Goal: Communication & Community: Answer question/provide support

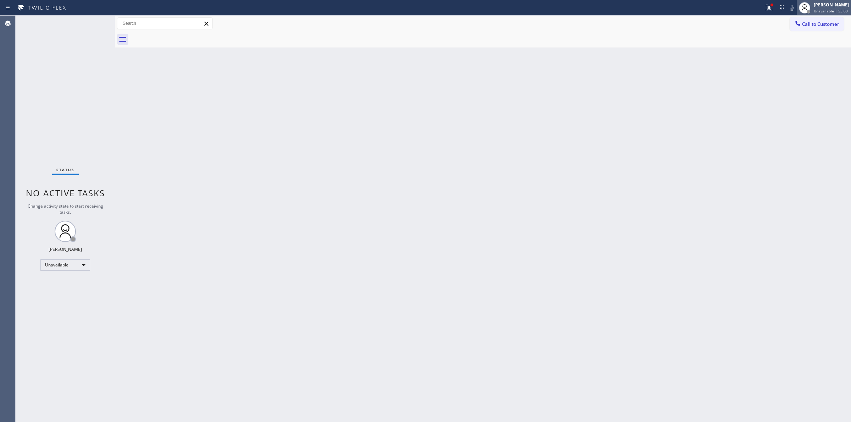
click at [820, 7] on div "[PERSON_NAME]" at bounding box center [831, 5] width 35 height 6
click at [799, 54] on button "Break" at bounding box center [815, 55] width 71 height 9
click at [829, 11] on span "Break | 19:40" at bounding box center [825, 11] width 23 height 5
drag, startPoint x: 804, startPoint y: 51, endPoint x: 804, endPoint y: 48, distance: 3.6
click at [804, 48] on ul "Set your status Offline Available Unavailable Break Log out" at bounding box center [815, 45] width 71 height 61
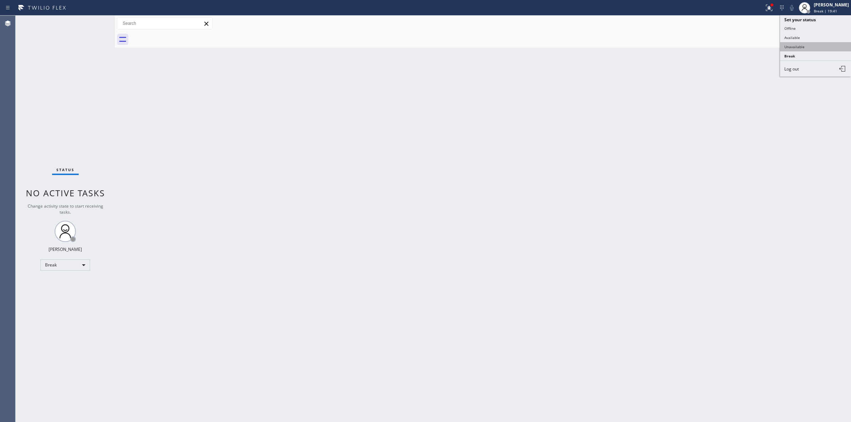
click at [804, 48] on button "Unavailable" at bounding box center [815, 46] width 71 height 9
drag, startPoint x: 684, startPoint y: 55, endPoint x: 702, endPoint y: 2, distance: 56.2
click at [684, 50] on div "Back to Dashboard Change Sender ID Customers Technicians Select a contact Outbo…" at bounding box center [483, 219] width 736 height 407
click at [800, 17] on button "Call to Customer" at bounding box center [817, 23] width 54 height 13
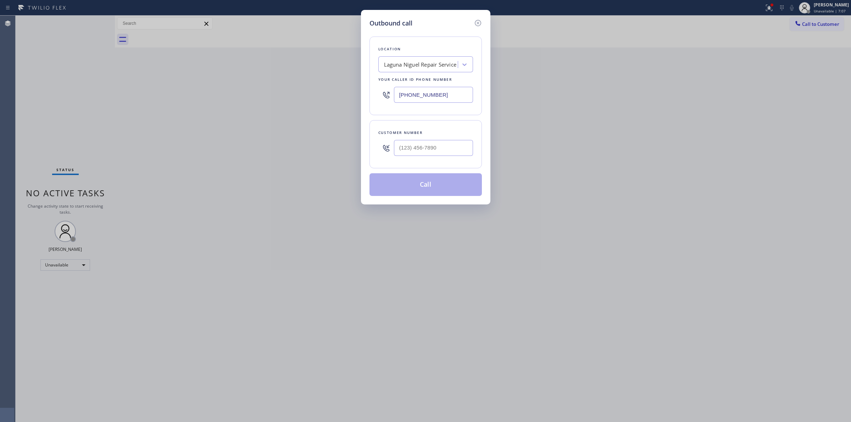
click at [420, 104] on div "[PHONE_NUMBER]" at bounding box center [425, 94] width 95 height 23
click at [420, 103] on div "[PHONE_NUMBER]" at bounding box center [425, 94] width 95 height 23
click at [421, 96] on input "[PHONE_NUMBER]" at bounding box center [433, 95] width 79 height 16
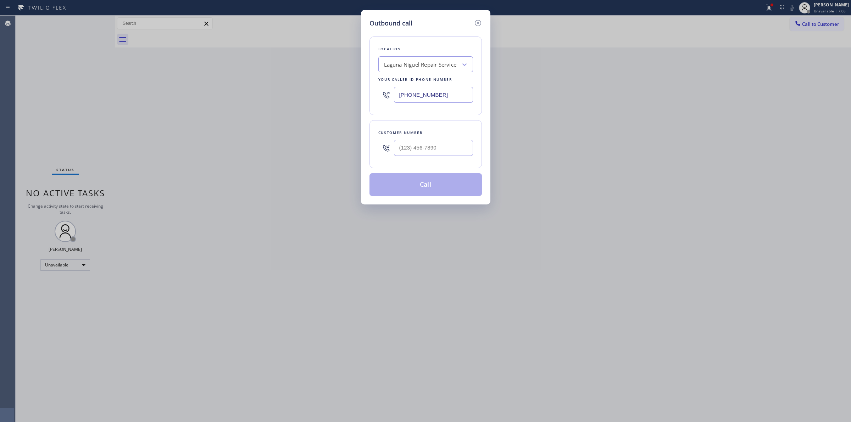
click at [421, 96] on input "[PHONE_NUMBER]" at bounding box center [433, 95] width 79 height 16
click at [449, 95] on input "[PHONE_NUMBER]" at bounding box center [433, 95] width 79 height 16
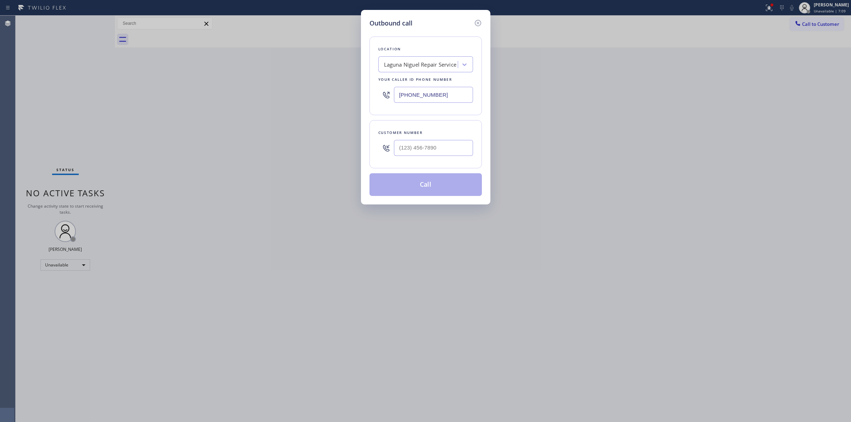
click at [449, 95] on input "[PHONE_NUMBER]" at bounding box center [433, 95] width 79 height 16
paste input "315) 818-3574"
click at [443, 67] on div "4B2.Paid Sub Zero Appliance Repair ([US_STATE], Goolgle Ads)" at bounding box center [421, 65] width 74 height 8
drag, startPoint x: 458, startPoint y: 97, endPoint x: 302, endPoint y: 94, distance: 155.7
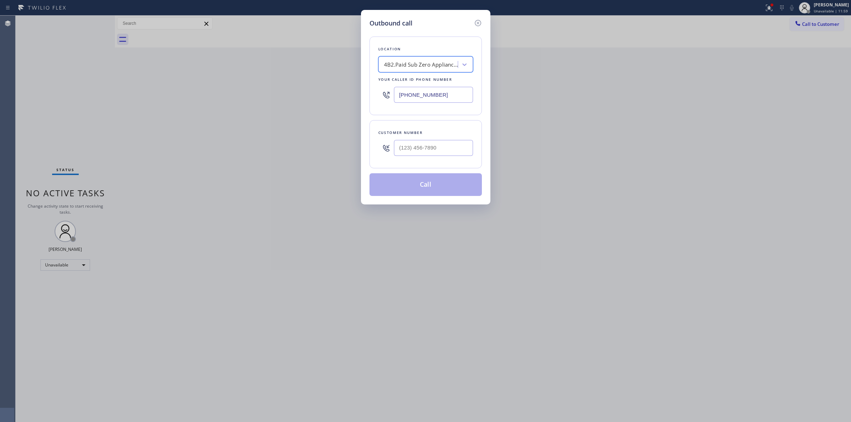
click at [302, 94] on div "Outbound call Location option Viking Repair Service [GEOGRAPHIC_DATA], selected…" at bounding box center [425, 211] width 851 height 422
paste input "855) 532-8955"
type input "[PHONE_NUMBER]"
click at [426, 68] on div "4C.SMS Campaign Appliance Repair CB SMS" at bounding box center [421, 65] width 74 height 8
click at [410, 30] on div "Location option Viking Repair Service [GEOGRAPHIC_DATA], selected. 1 result ava…" at bounding box center [426, 112] width 112 height 168
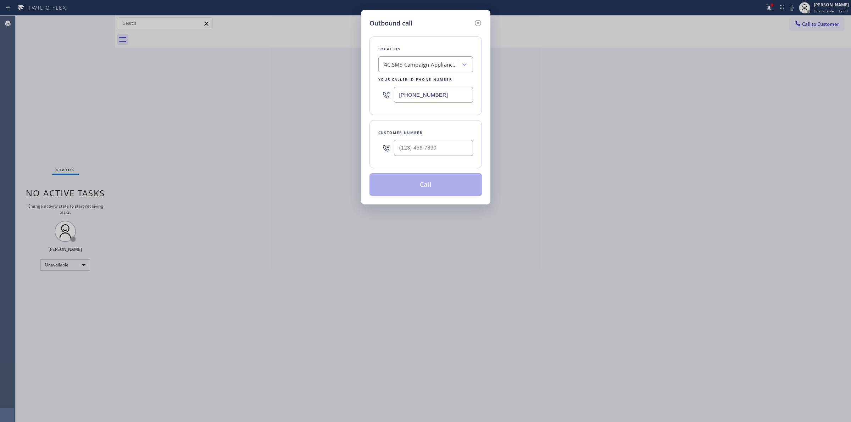
click at [407, 55] on div "Location 4C.SMS Campaign Appliance Repair CB SMS Your caller id phone number [P…" at bounding box center [426, 76] width 112 height 79
click at [407, 67] on div "4C.SMS Campaign Appliance Repair CB SMS" at bounding box center [421, 65] width 74 height 8
click at [477, 24] on icon at bounding box center [478, 23] width 9 height 9
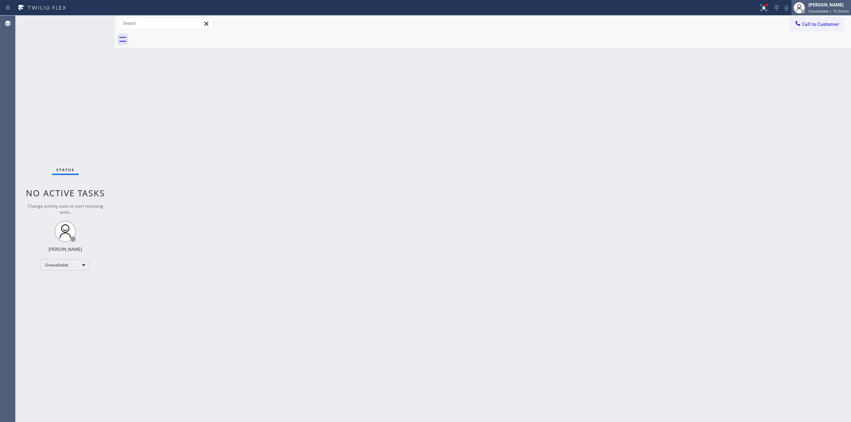
click at [846, 3] on div "[PERSON_NAME]" at bounding box center [829, 5] width 40 height 6
click at [798, 70] on span "Log out" at bounding box center [791, 69] width 15 height 6
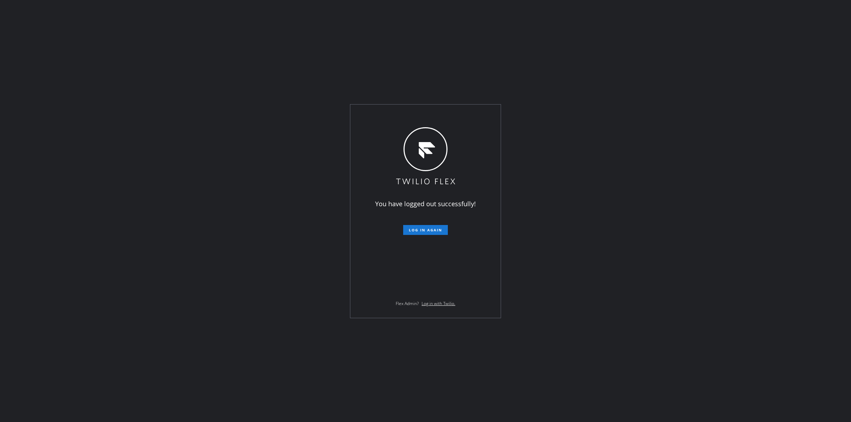
click at [553, 393] on div "You have logged out successfully! Log in again Flex Admin? Log in with Twilio." at bounding box center [425, 211] width 851 height 422
click at [552, 176] on div "You have logged out successfully! Log in again Flex Admin? Log in with Twilio." at bounding box center [425, 211] width 851 height 422
